Goal: Check status

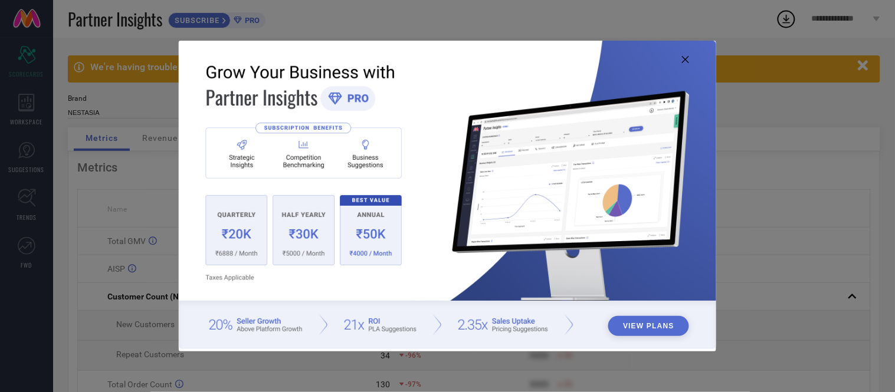
click at [683, 60] on icon at bounding box center [685, 59] width 7 height 7
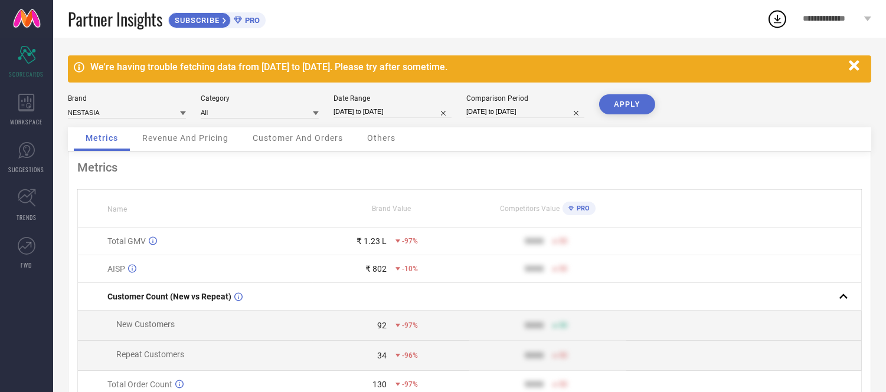
click at [852, 63] on icon "button" at bounding box center [854, 65] width 10 height 10
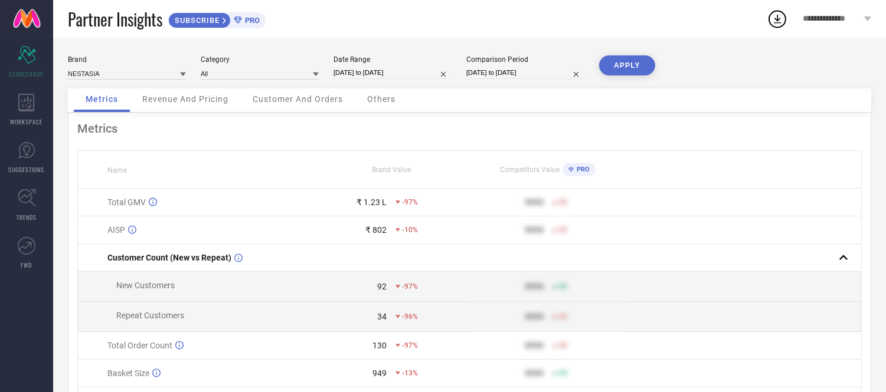
click at [409, 75] on input "[DATE] to [DATE]" at bounding box center [392, 73] width 118 height 12
select select "7"
select select "2025"
select select "8"
select select "2025"
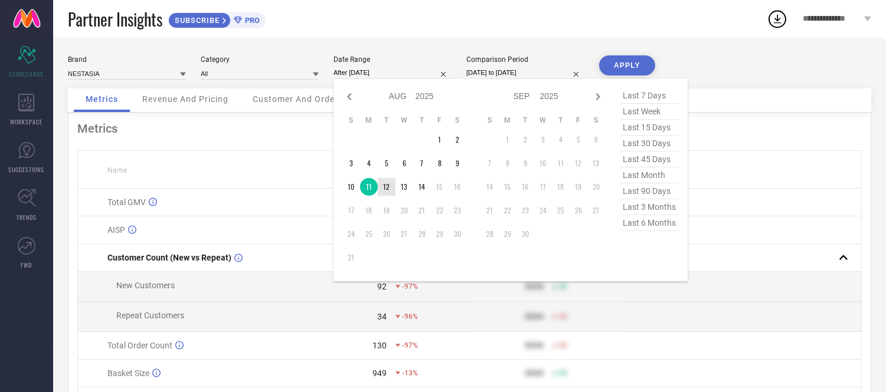
click at [384, 189] on td "12" at bounding box center [387, 187] width 18 height 18
type input "[DATE] to [DATE]"
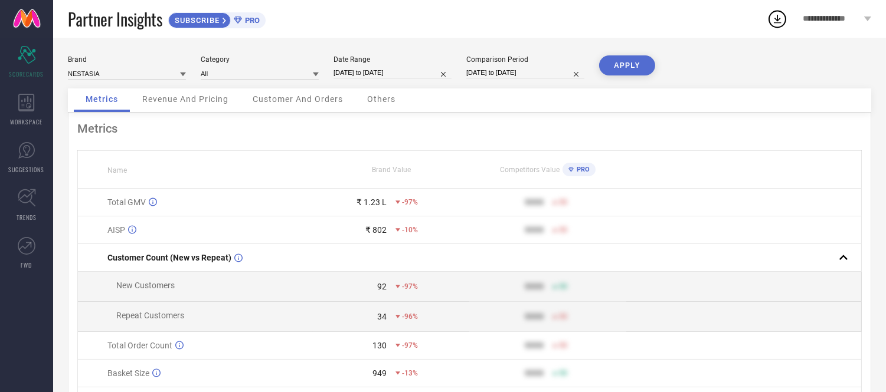
click at [637, 67] on button "APPLY" at bounding box center [627, 65] width 56 height 20
click at [375, 101] on span "Others" at bounding box center [381, 98] width 28 height 9
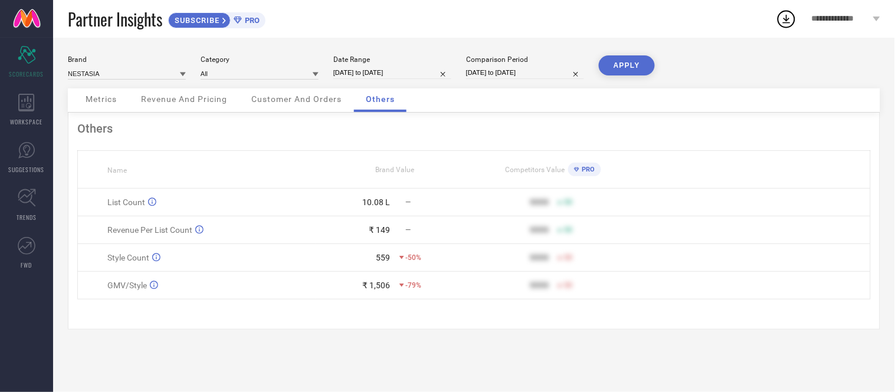
click at [411, 73] on input "[DATE] to [DATE]" at bounding box center [392, 73] width 118 height 12
select select "7"
select select "2025"
select select "8"
select select "2025"
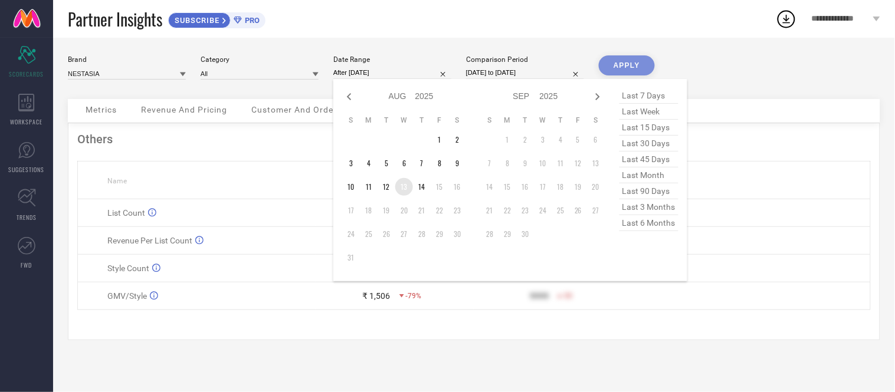
click at [404, 187] on td "13" at bounding box center [404, 187] width 18 height 18
type input "[DATE] to [DATE]"
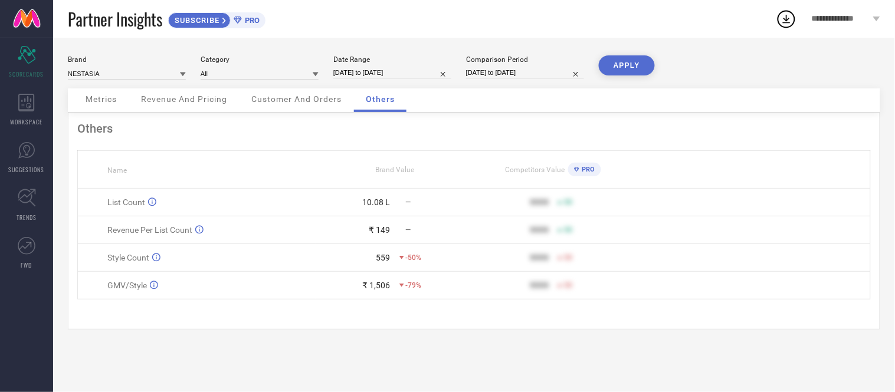
click at [618, 66] on button "APPLY" at bounding box center [627, 65] width 56 height 20
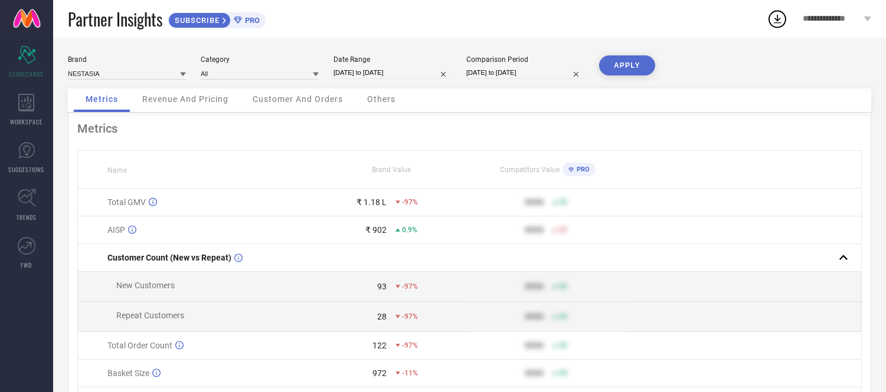
click at [385, 102] on span "Others" at bounding box center [381, 98] width 28 height 9
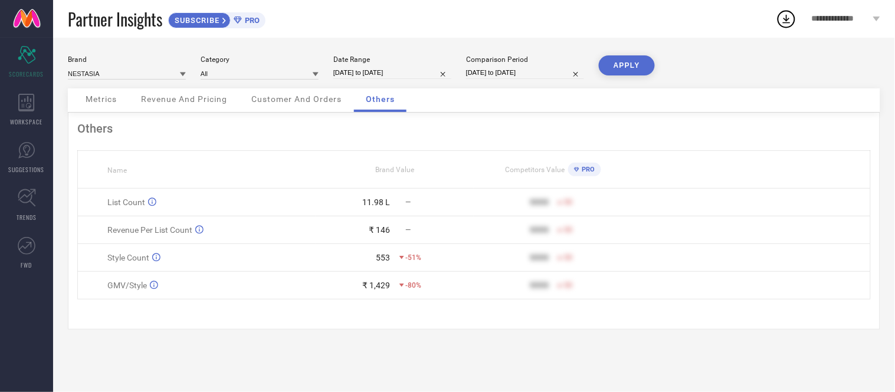
click at [411, 73] on input "[DATE] to [DATE]" at bounding box center [392, 73] width 118 height 12
select select "7"
select select "2025"
select select "8"
select select "2025"
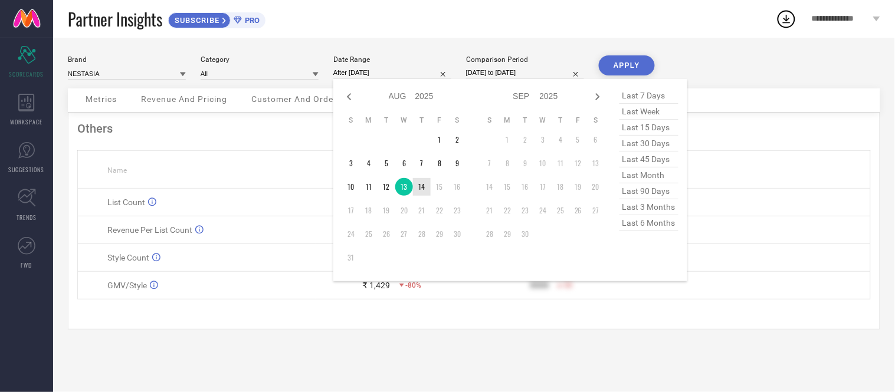
click at [417, 191] on td "14" at bounding box center [422, 187] width 18 height 18
type input "[DATE] to [DATE]"
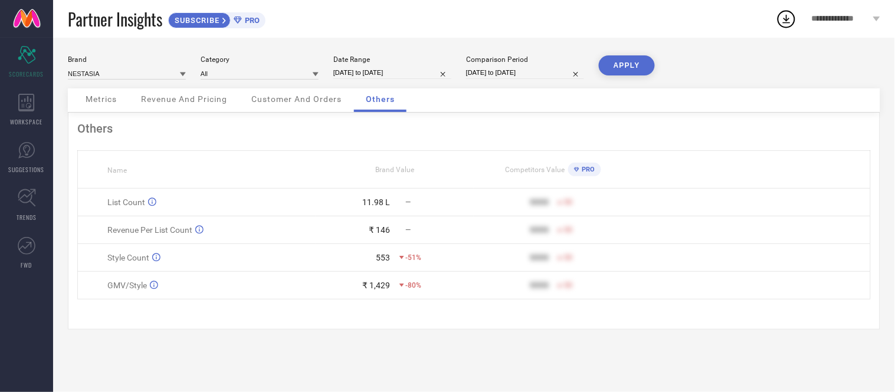
click at [640, 57] on button "APPLY" at bounding box center [627, 65] width 56 height 20
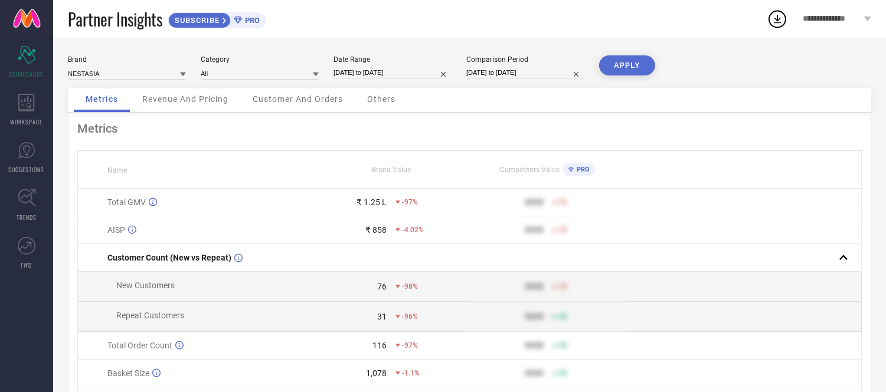
click at [368, 104] on span "Others" at bounding box center [381, 98] width 28 height 9
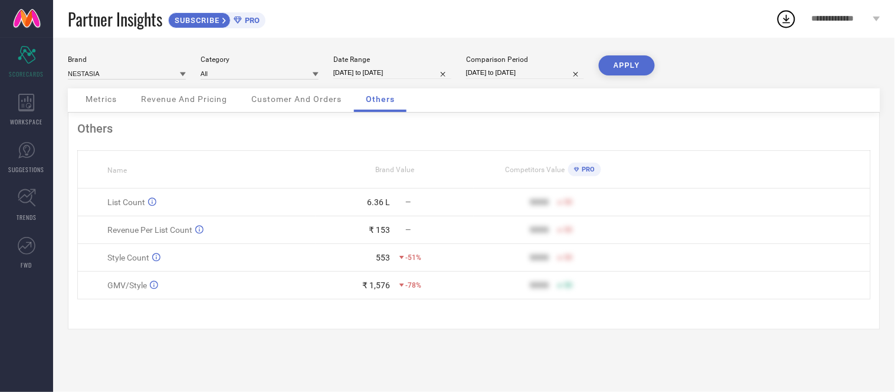
select select "7"
select select "2025"
select select "8"
select select "2025"
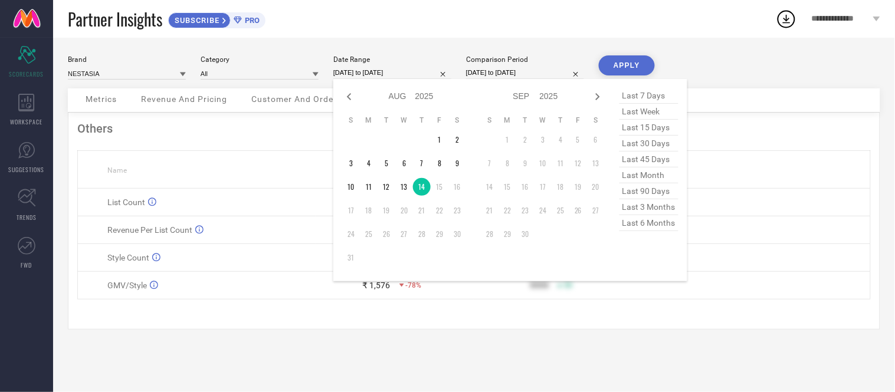
click at [415, 74] on input "[DATE] to [DATE]" at bounding box center [392, 73] width 118 height 12
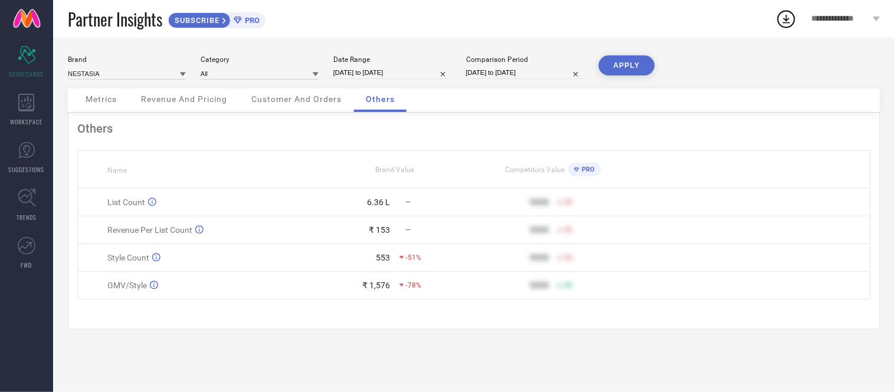
click at [635, 60] on button "APPLY" at bounding box center [627, 65] width 56 height 20
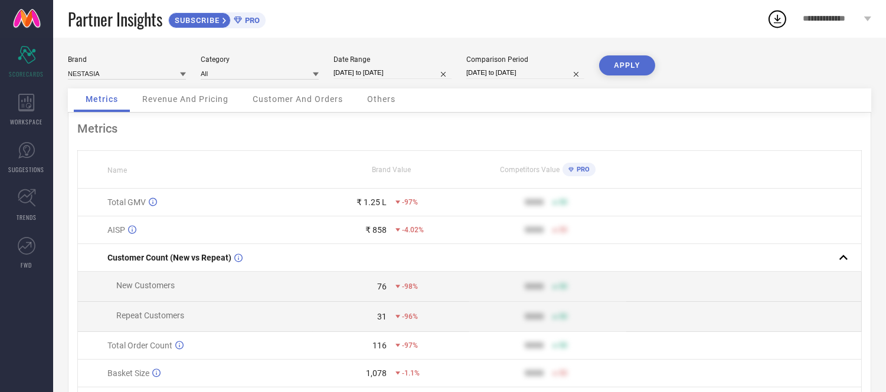
click at [387, 100] on span "Others" at bounding box center [381, 98] width 28 height 9
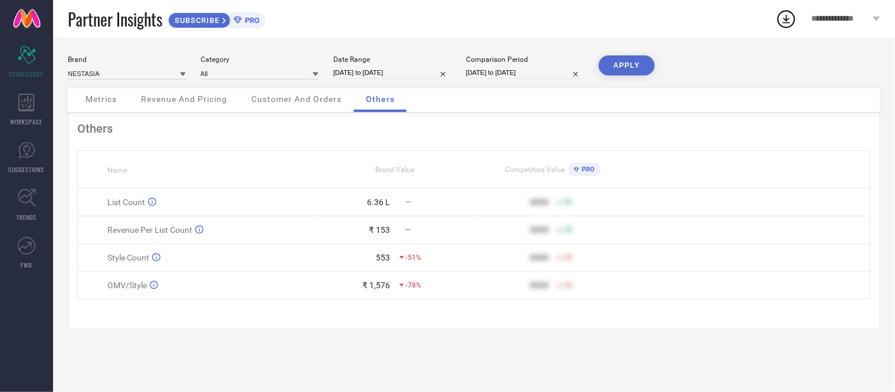
select select "7"
select select "2025"
select select "8"
select select "2025"
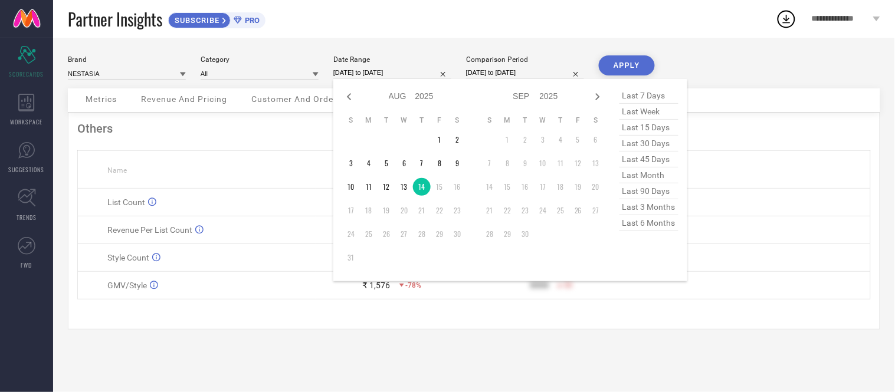
click at [421, 74] on input "[DATE] to [DATE]" at bounding box center [392, 73] width 118 height 12
click at [699, 66] on div "Brand NESTASIA Category All Date Range [DATE] to [DATE] Jan Feb Mar Apr May Jun…" at bounding box center [474, 71] width 813 height 33
